Goal: Register for event/course

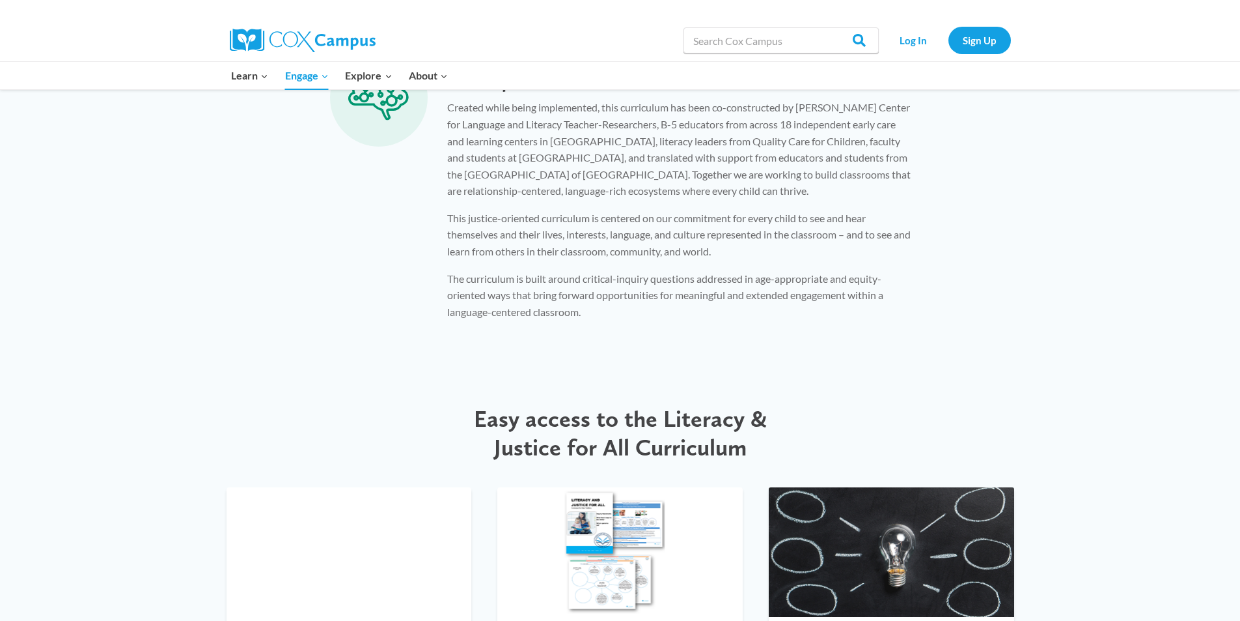
scroll to position [1449, 0]
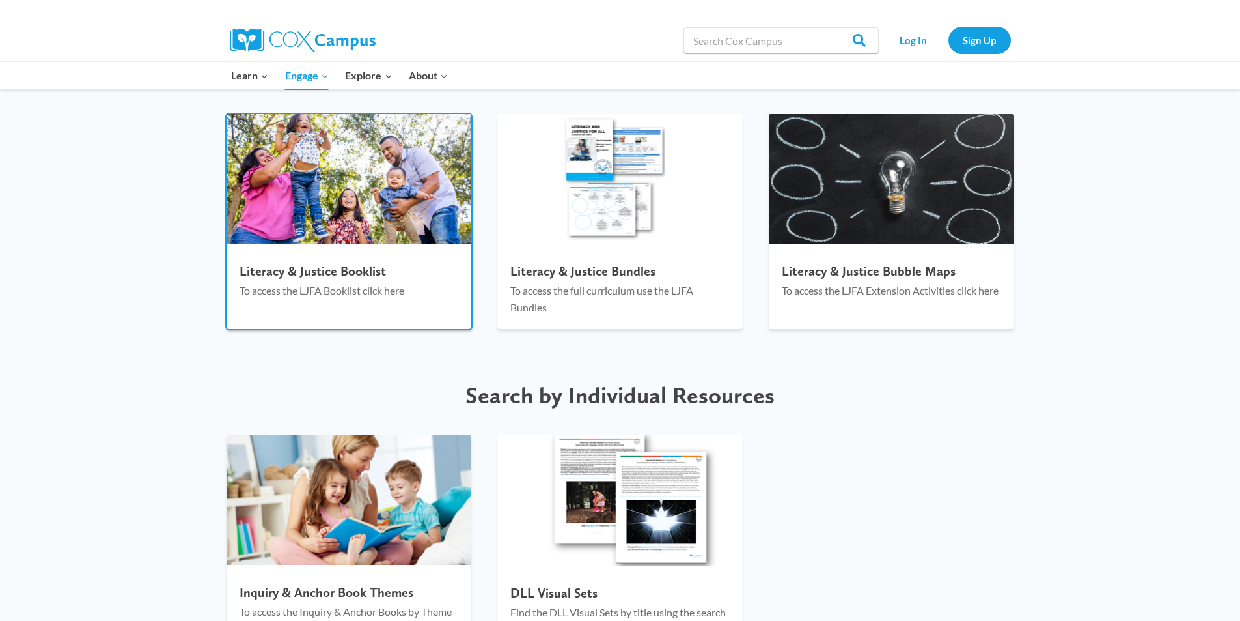
click at [262, 167] on img at bounding box center [349, 179] width 245 height 130
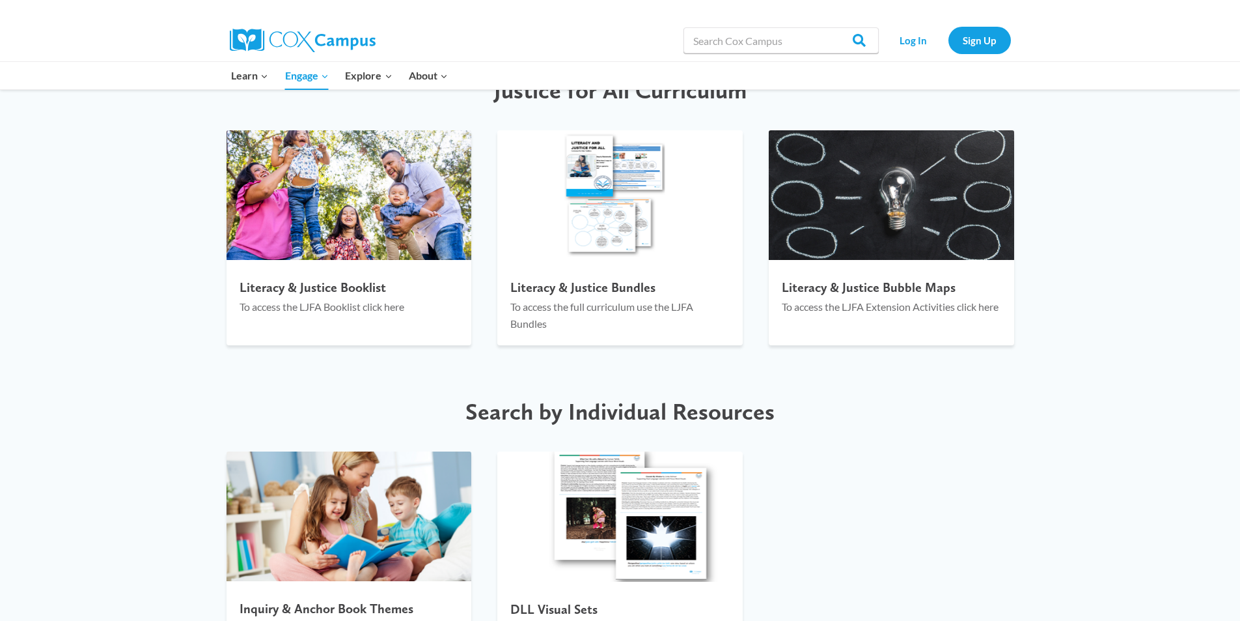
scroll to position [1449, 0]
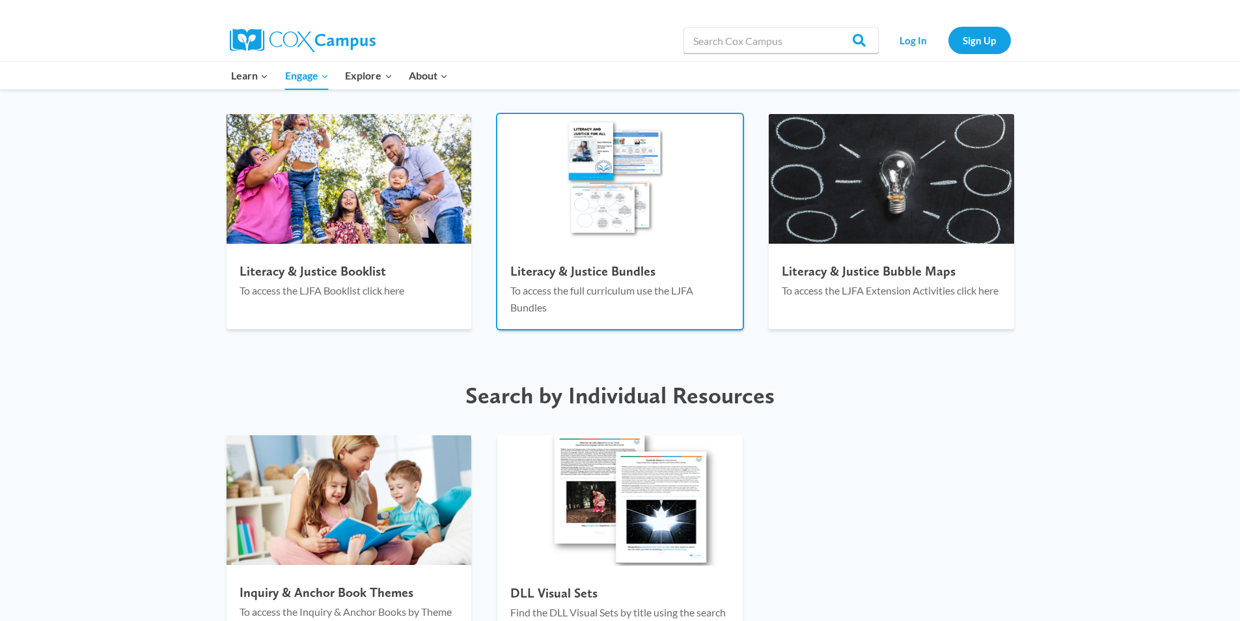
click at [642, 176] on img at bounding box center [619, 179] width 245 height 130
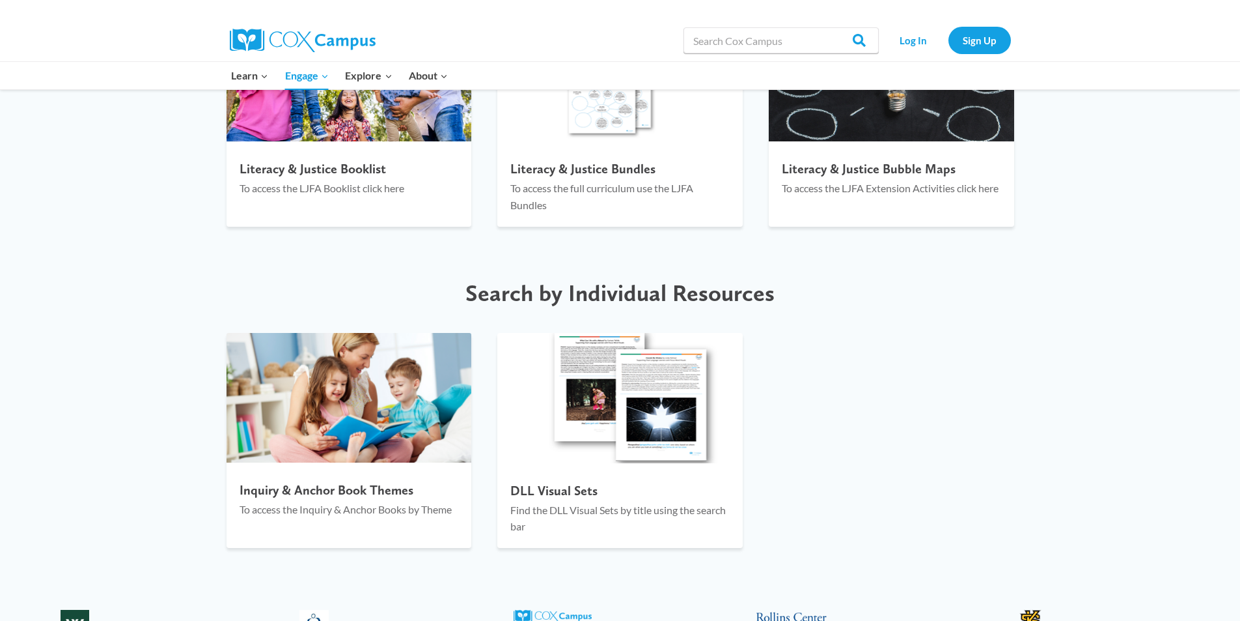
scroll to position [1575, 0]
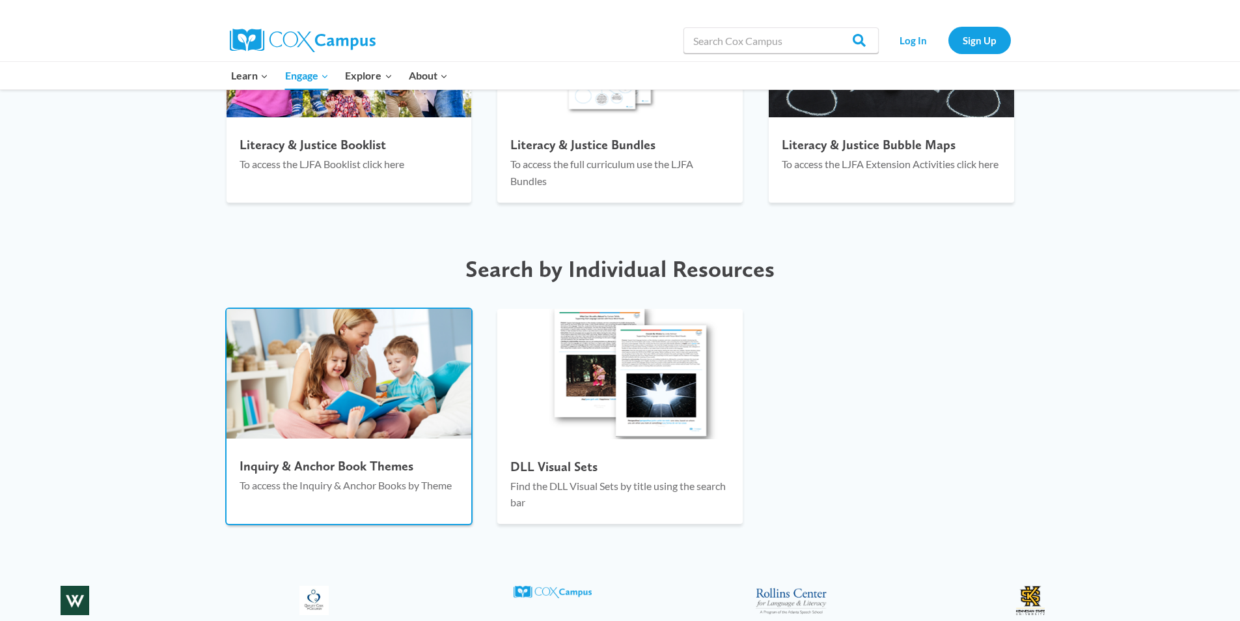
click at [344, 430] on img at bounding box center [349, 374] width 245 height 130
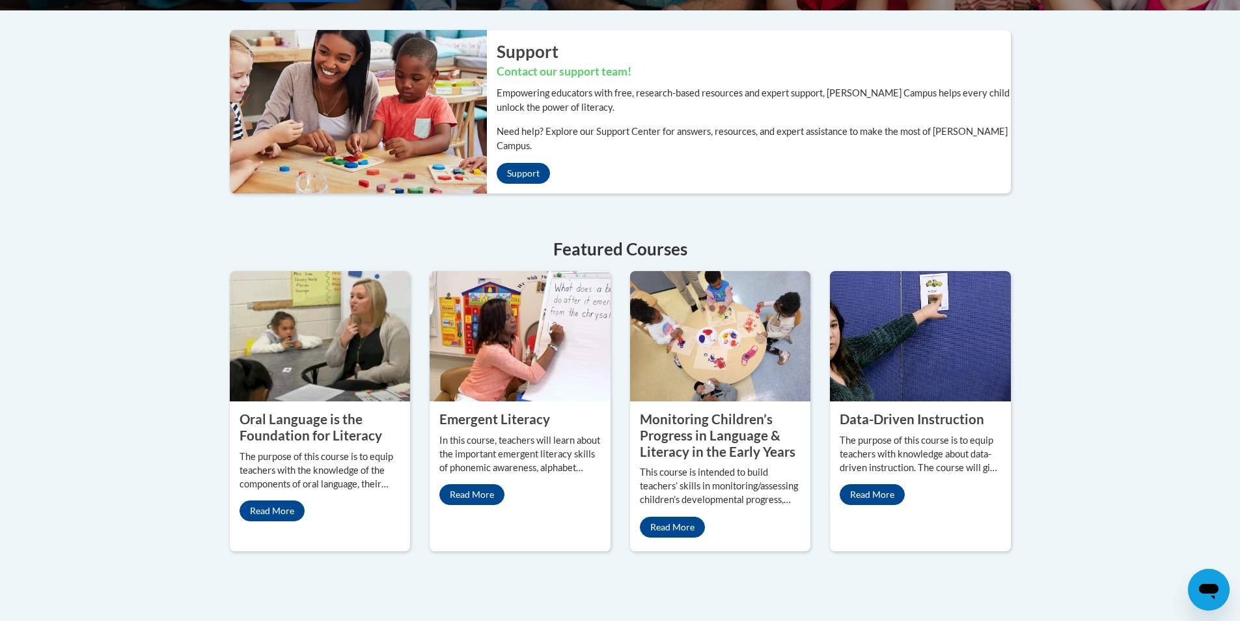
scroll to position [443, 0]
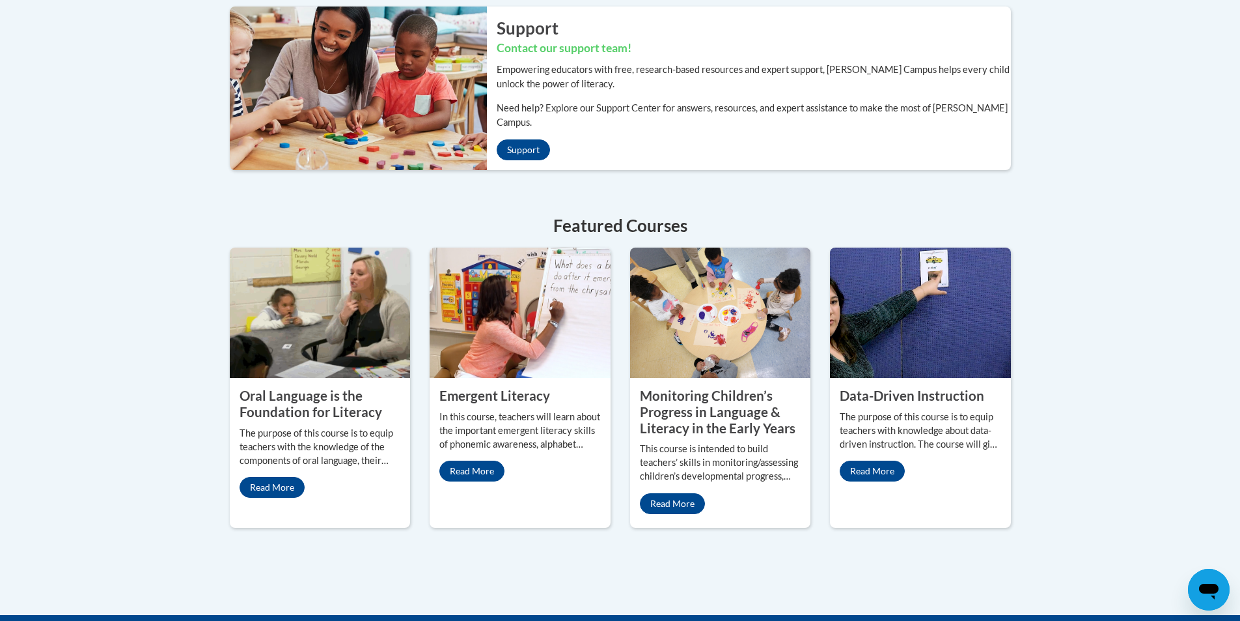
click at [319, 70] on img at bounding box center [353, 88] width 267 height 163
click at [322, 72] on img at bounding box center [353, 88] width 267 height 163
drag, startPoint x: 322, startPoint y: 72, endPoint x: 308, endPoint y: 74, distance: 13.7
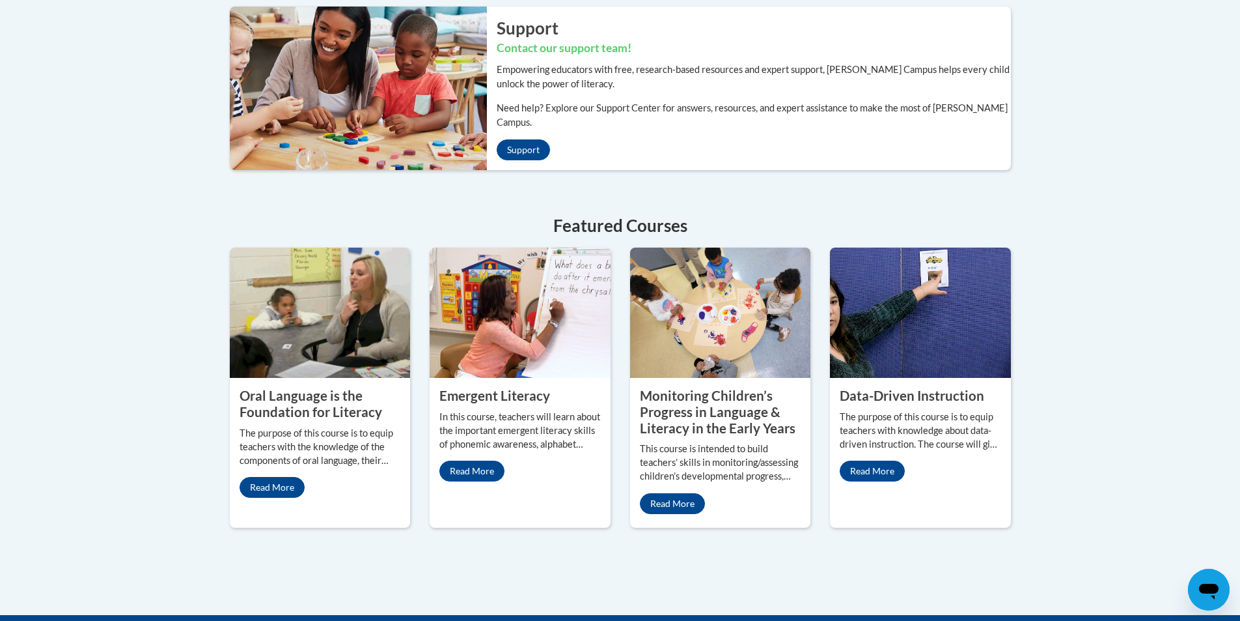
click at [308, 74] on img at bounding box center [353, 88] width 267 height 163
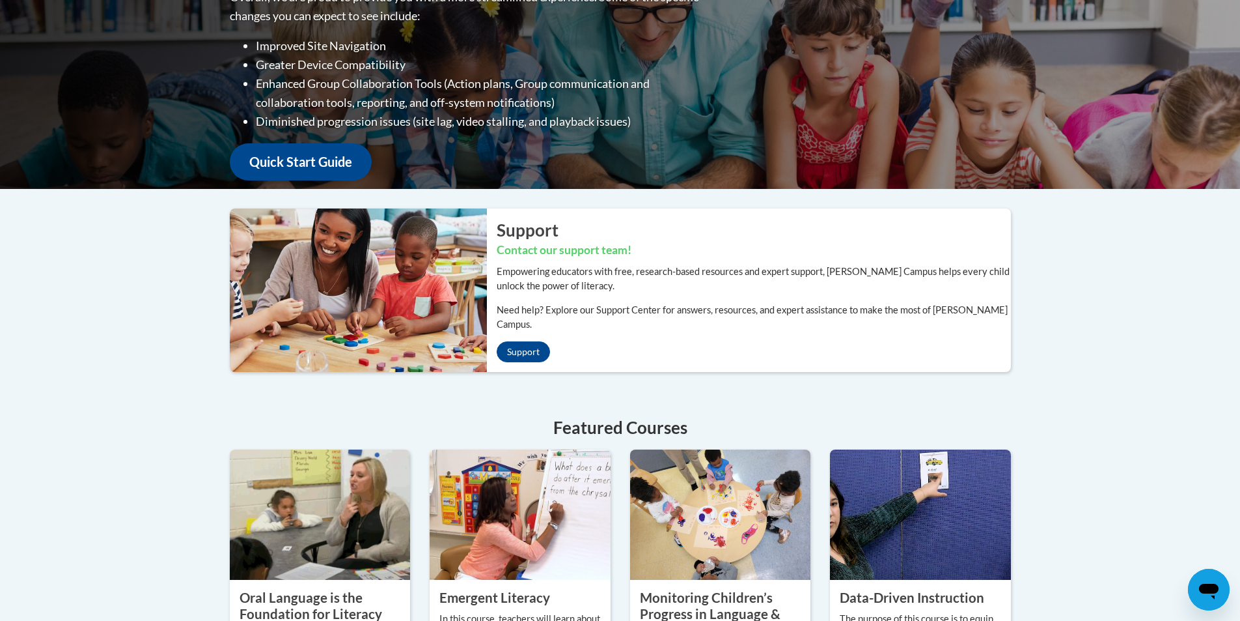
scroll to position [0, 0]
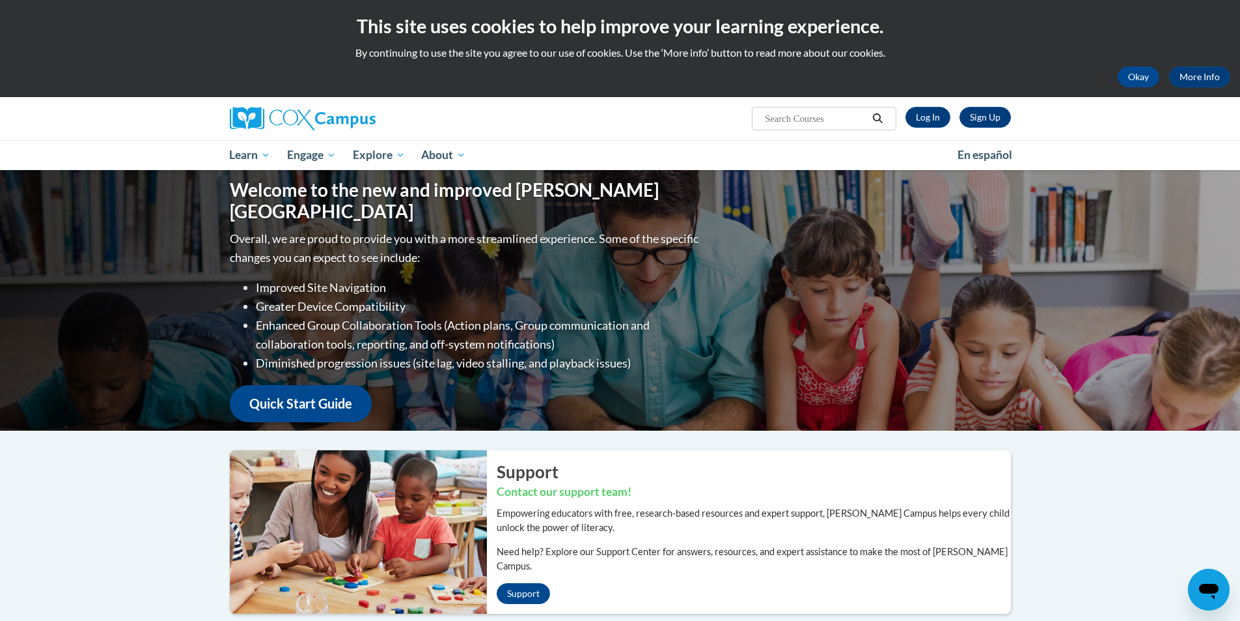
click at [354, 559] on img at bounding box center [353, 531] width 267 height 163
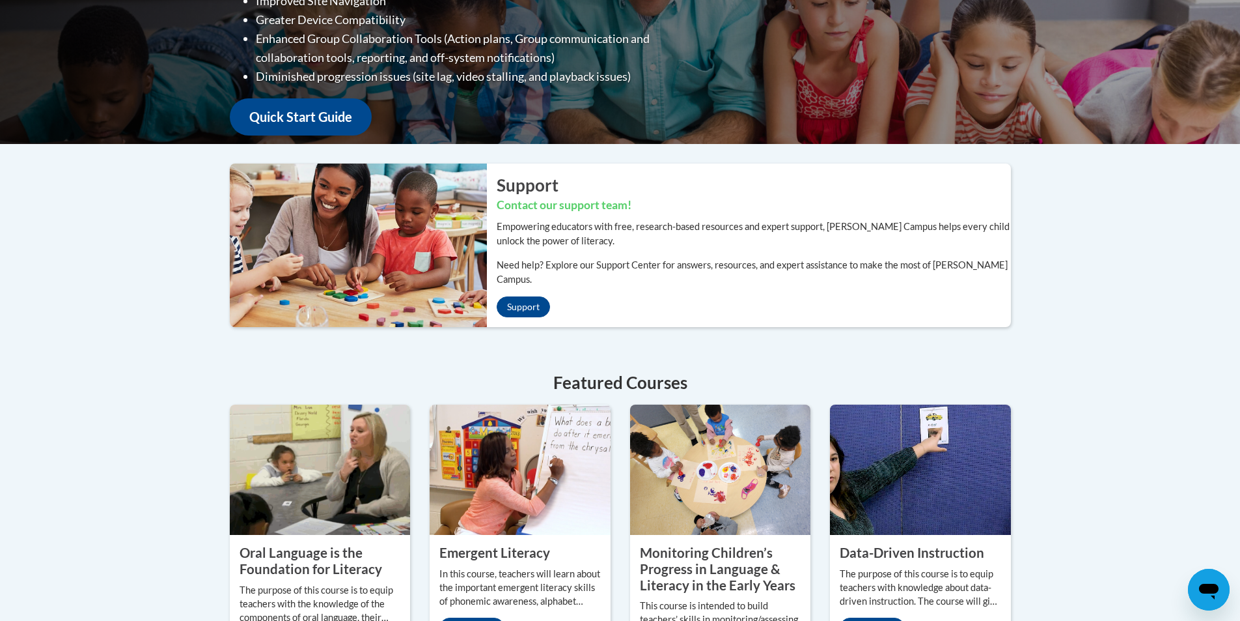
scroll to position [290, 0]
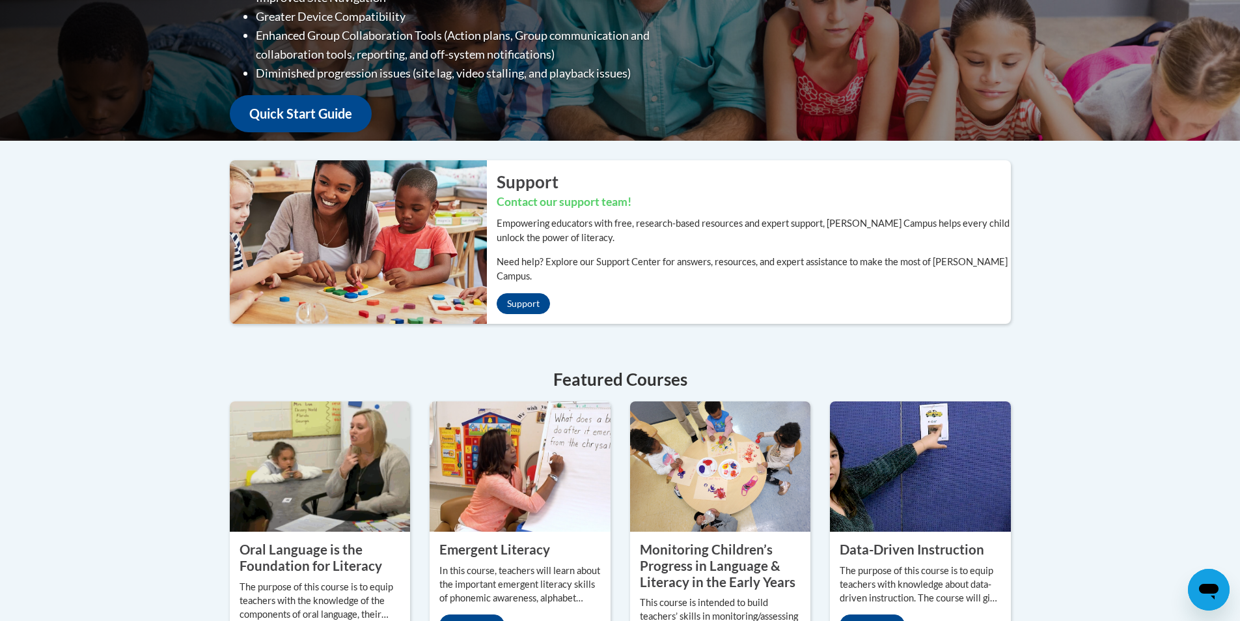
click at [282, 467] on img at bounding box center [320, 466] width 181 height 130
click at [607, 367] on h4 "Featured Courses" at bounding box center [620, 379] width 781 height 25
click at [543, 466] on img at bounding box center [520, 466] width 181 height 130
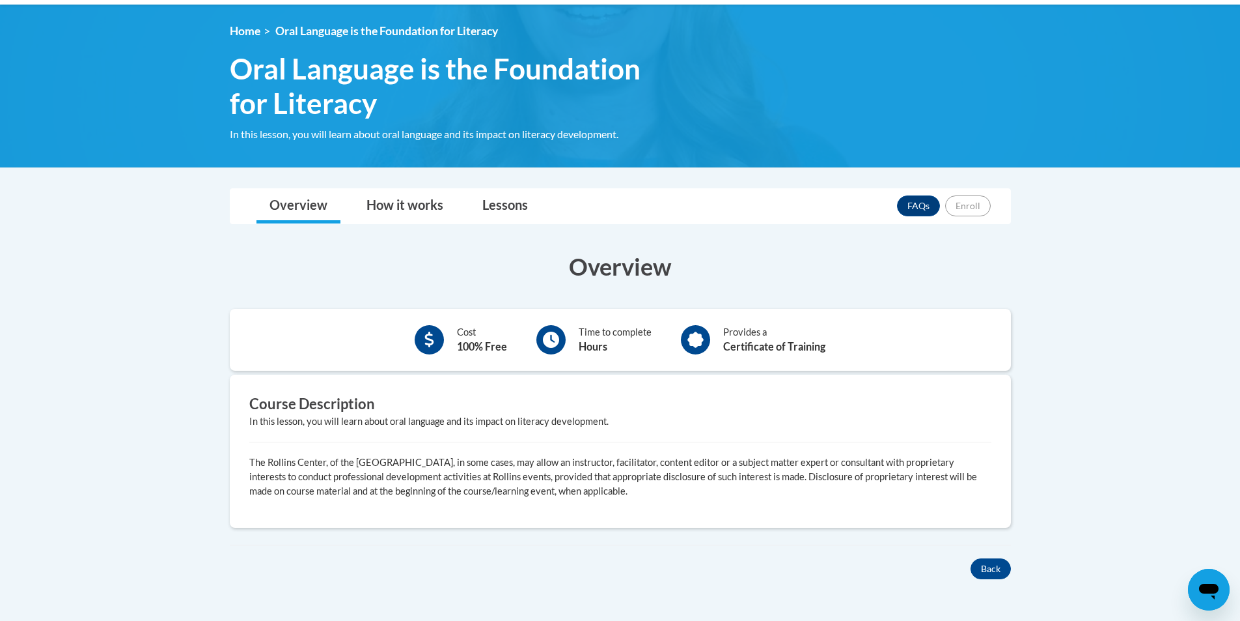
scroll to position [145, 0]
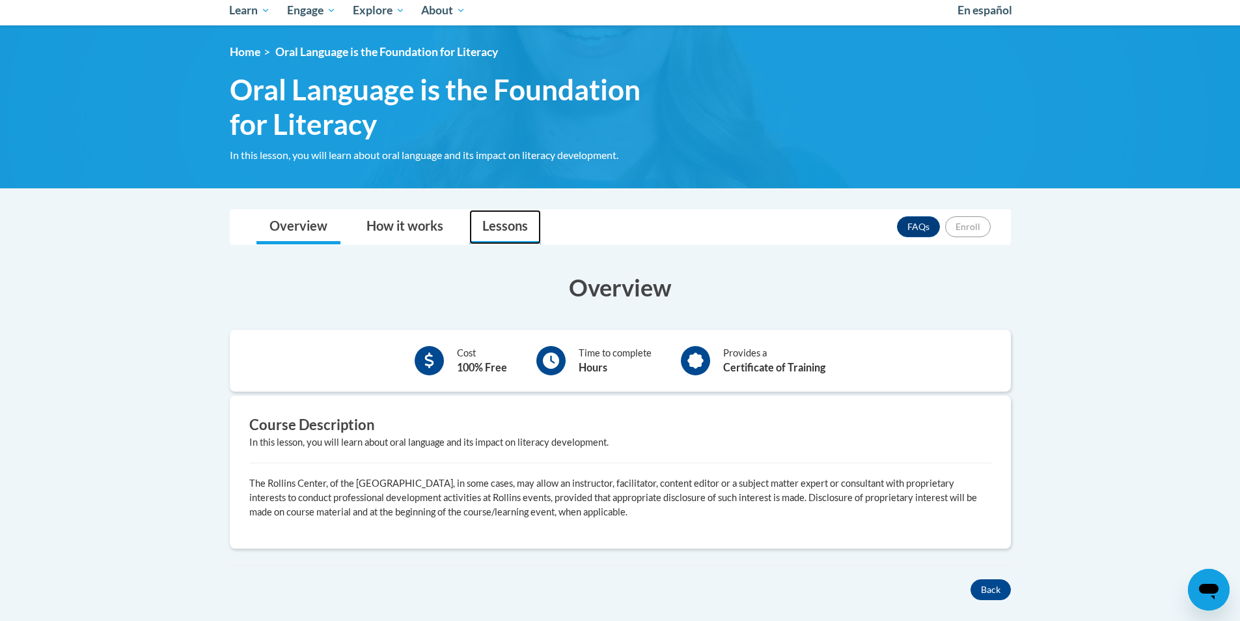
click at [485, 225] on link "Lessons" at bounding box center [505, 227] width 72 height 35
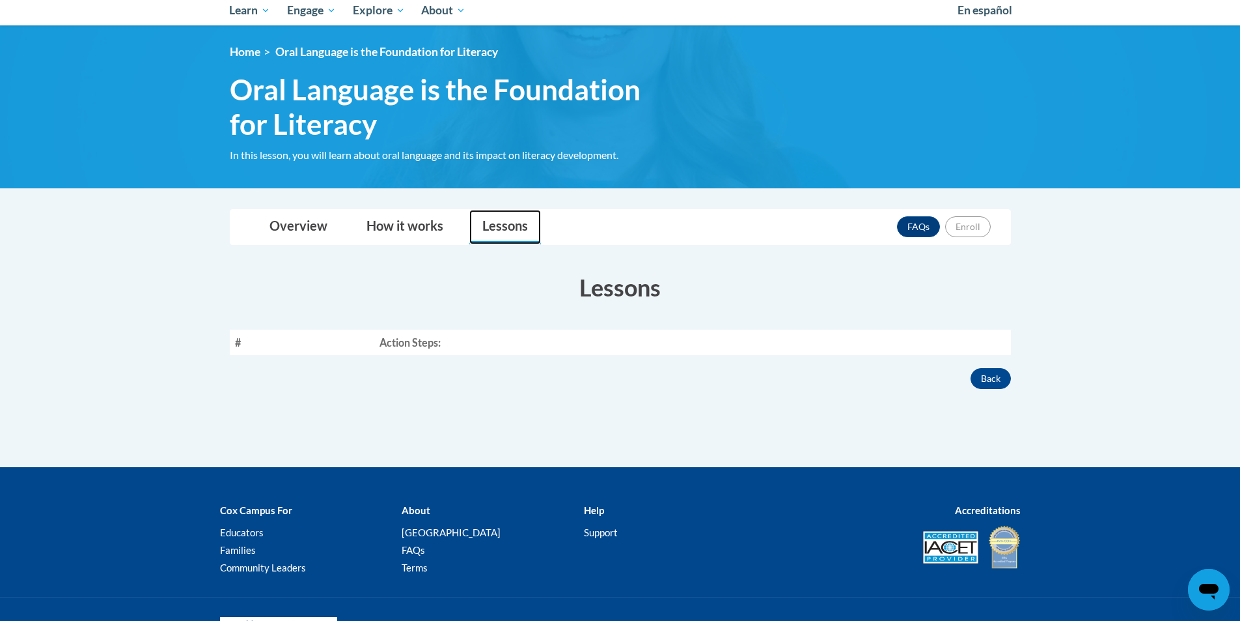
click at [501, 223] on link "Lessons" at bounding box center [505, 227] width 72 height 35
click at [985, 382] on button "Back" at bounding box center [991, 378] width 40 height 21
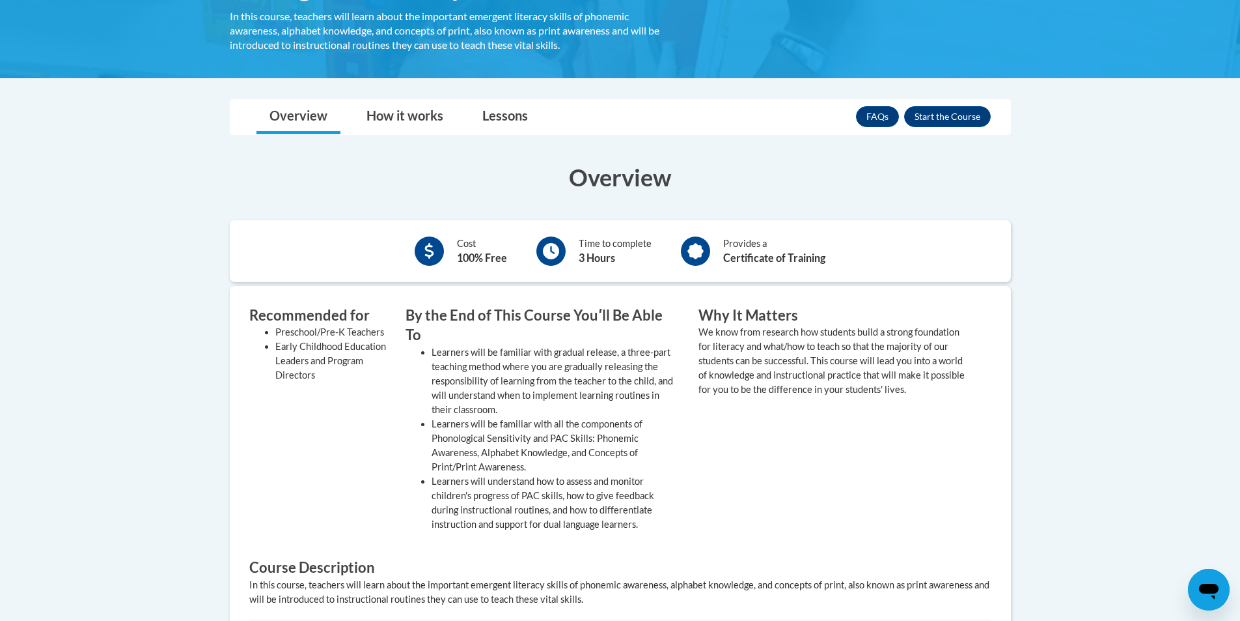
scroll to position [262, 0]
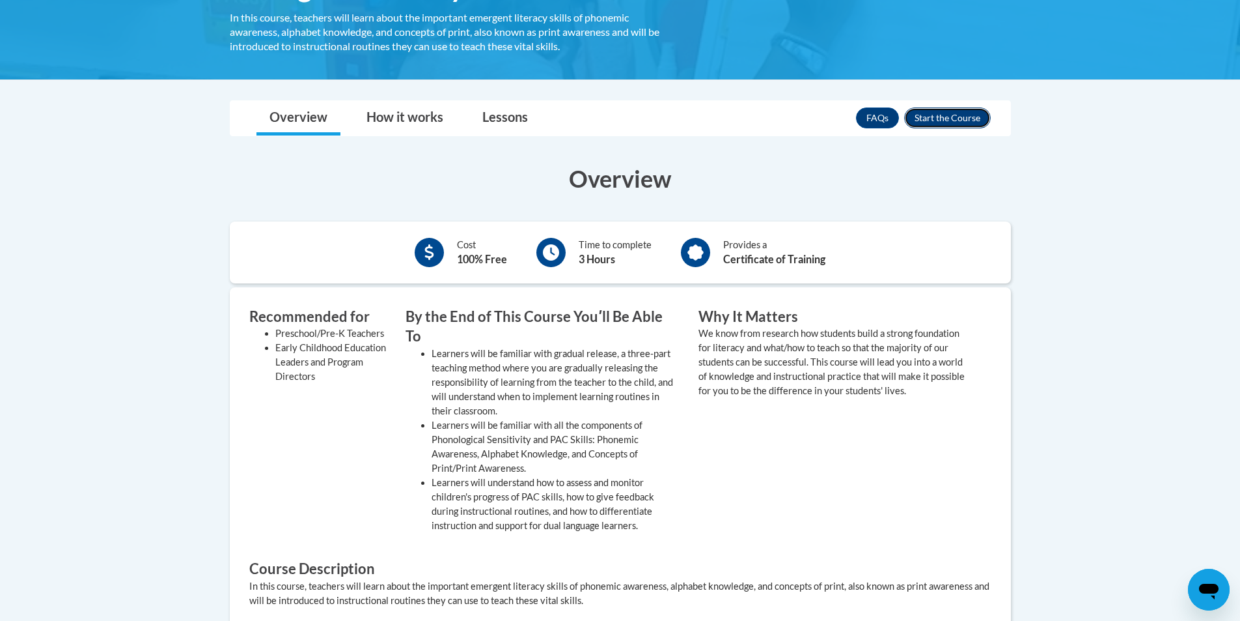
click at [936, 121] on button "Enroll" at bounding box center [947, 117] width 87 height 21
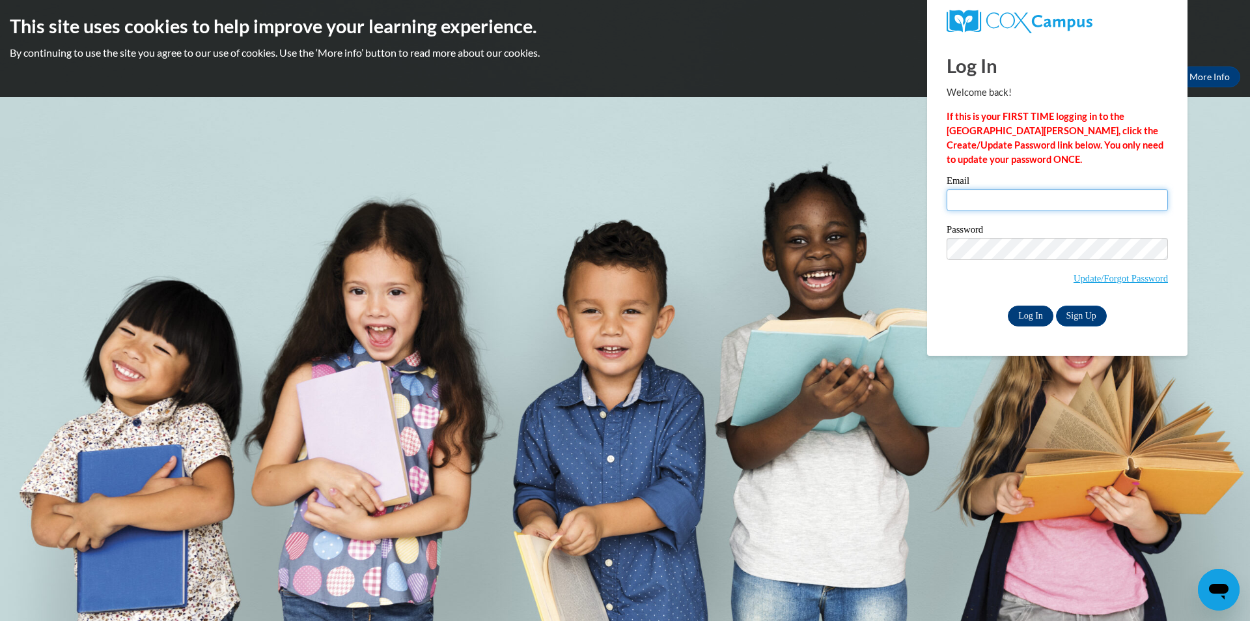
type input "[EMAIL_ADDRESS][DOMAIN_NAME]"
click at [1024, 320] on input "Log In" at bounding box center [1031, 315] width 46 height 21
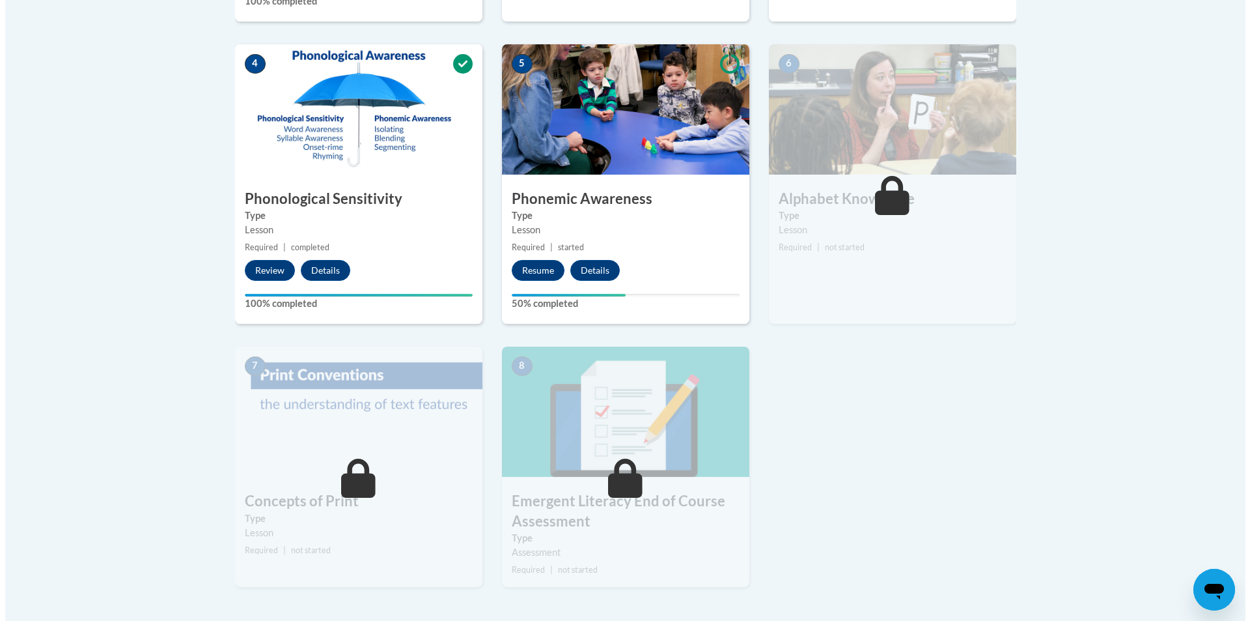
scroll to position [717, 0]
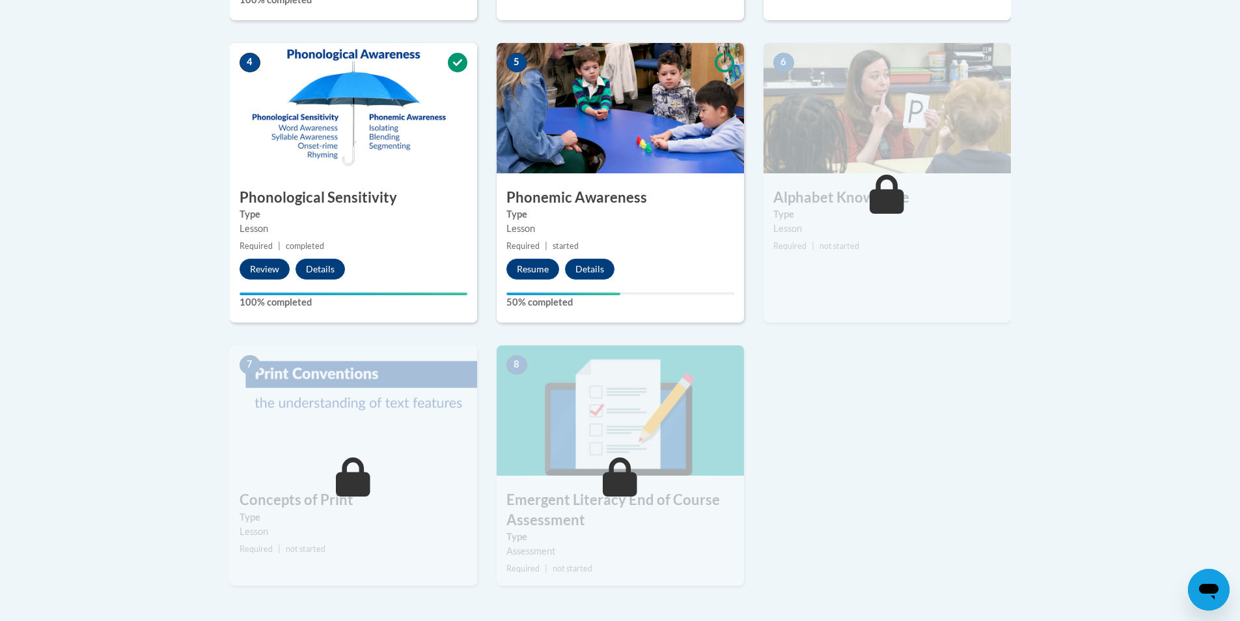
click at [570, 142] on img at bounding box center [620, 108] width 247 height 130
click at [631, 132] on img at bounding box center [620, 108] width 247 height 130
click at [630, 132] on img at bounding box center [620, 108] width 247 height 130
click at [525, 270] on button "Resume" at bounding box center [533, 269] width 53 height 21
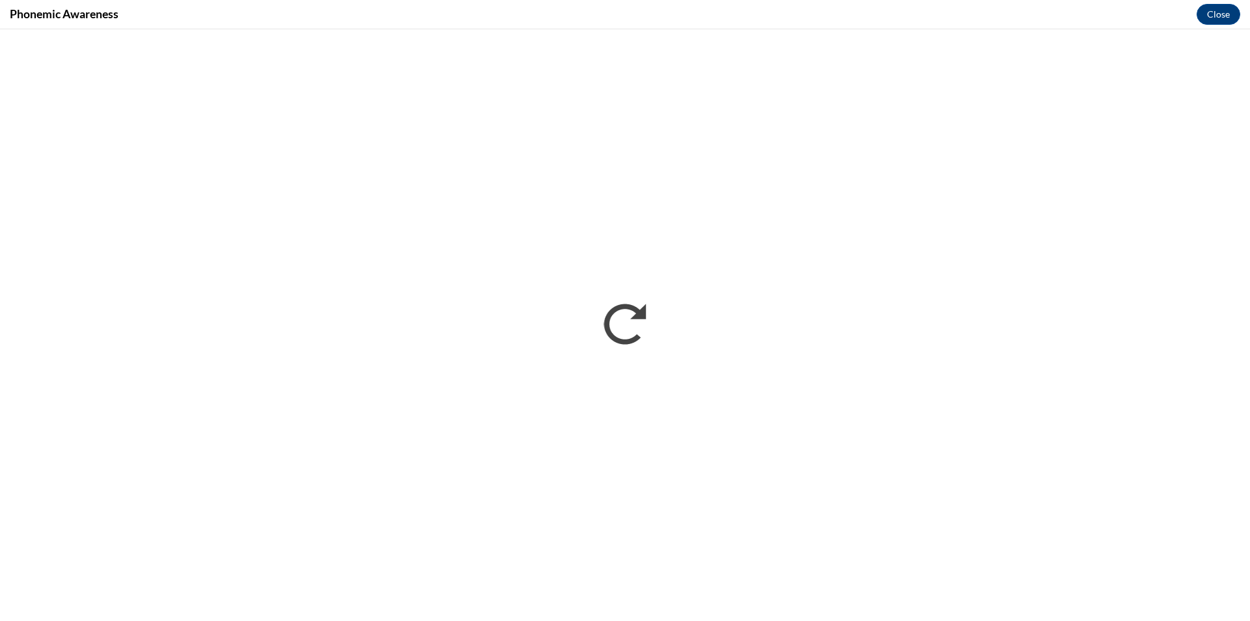
scroll to position [0, 0]
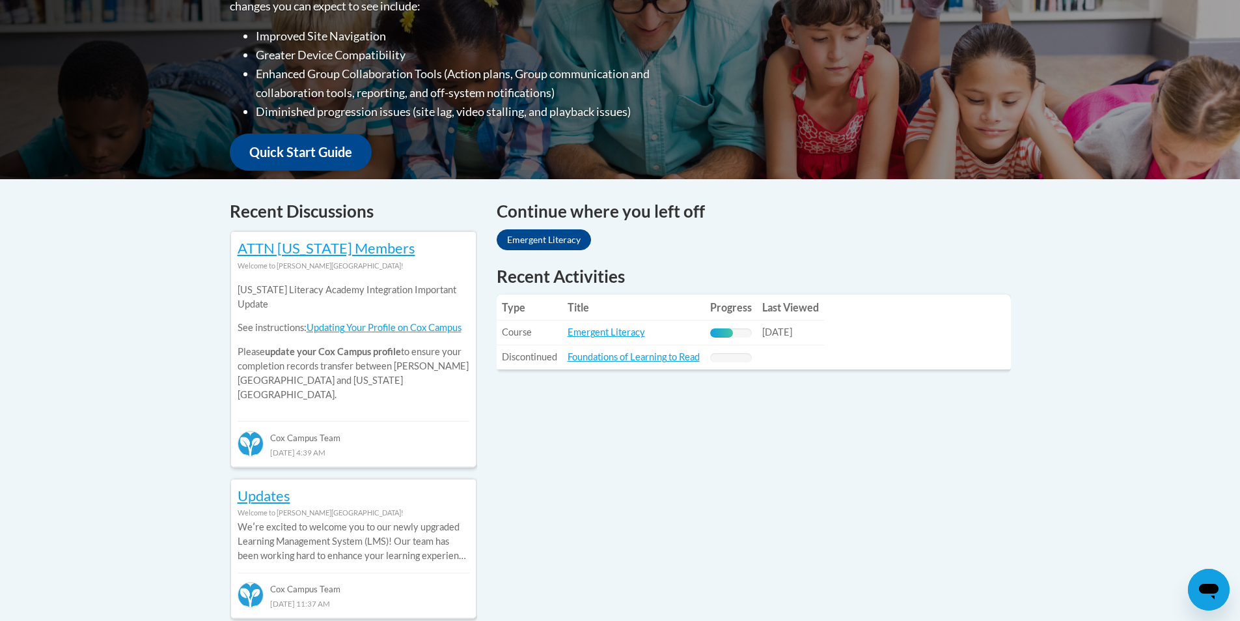
scroll to position [382, 0]
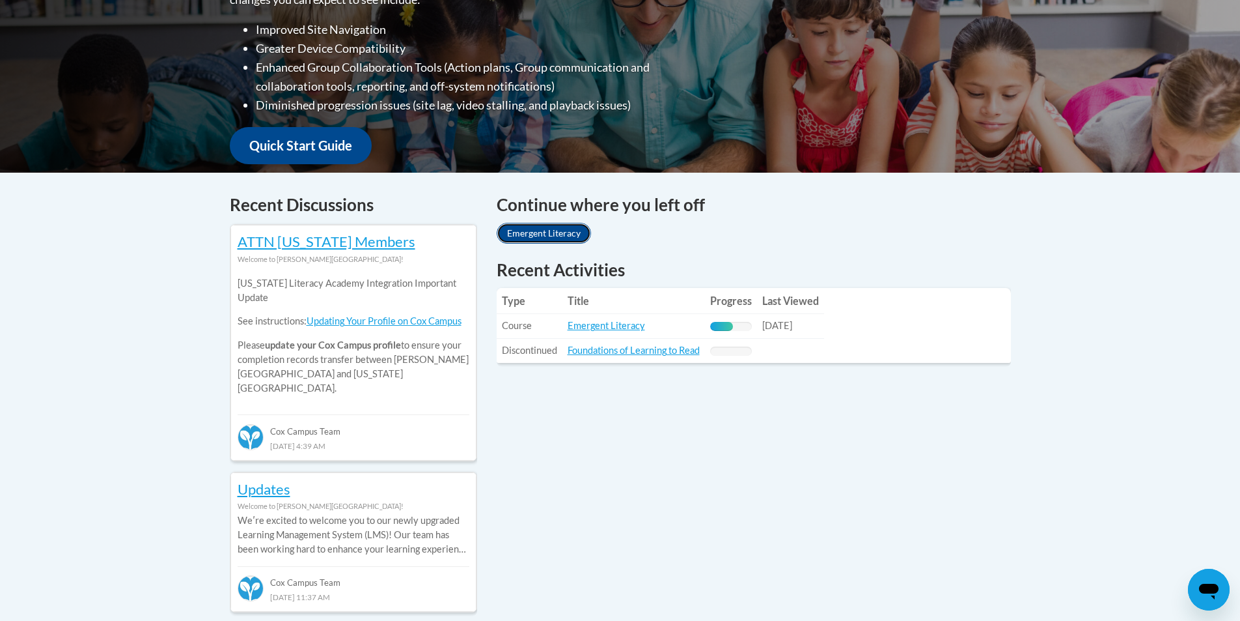
click at [546, 231] on link "Emergent Literacy" at bounding box center [544, 233] width 94 height 21
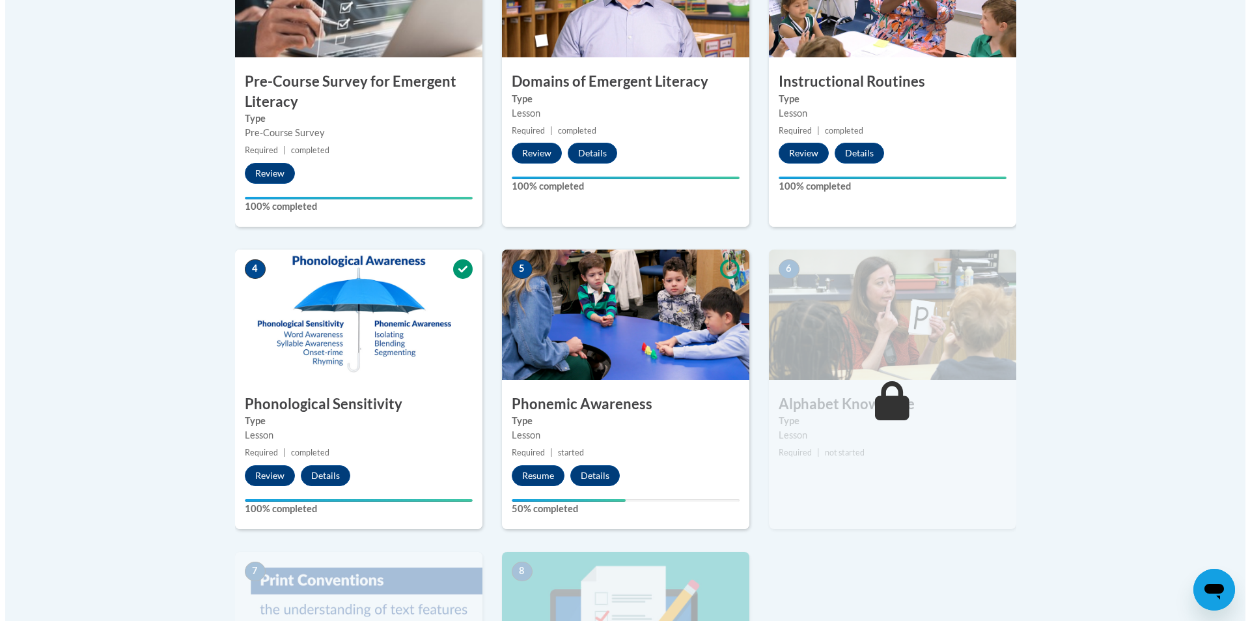
scroll to position [523, 0]
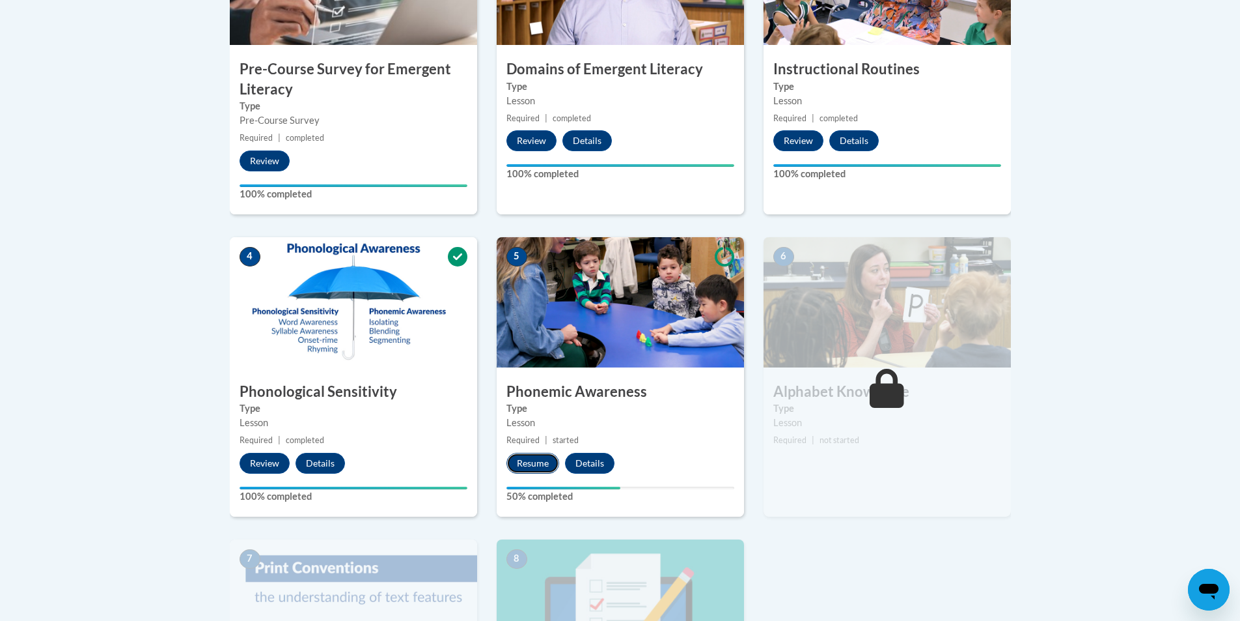
click at [533, 457] on button "Resume" at bounding box center [533, 463] width 53 height 21
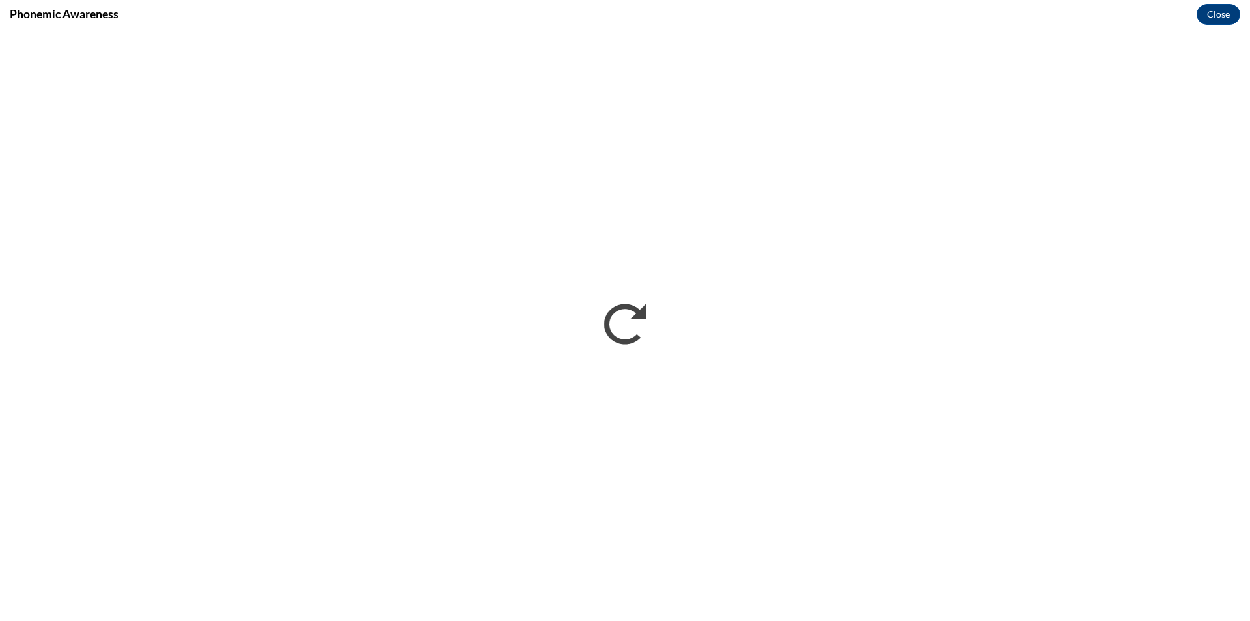
scroll to position [0, 0]
